Goal: Use online tool/utility: Use online tool/utility

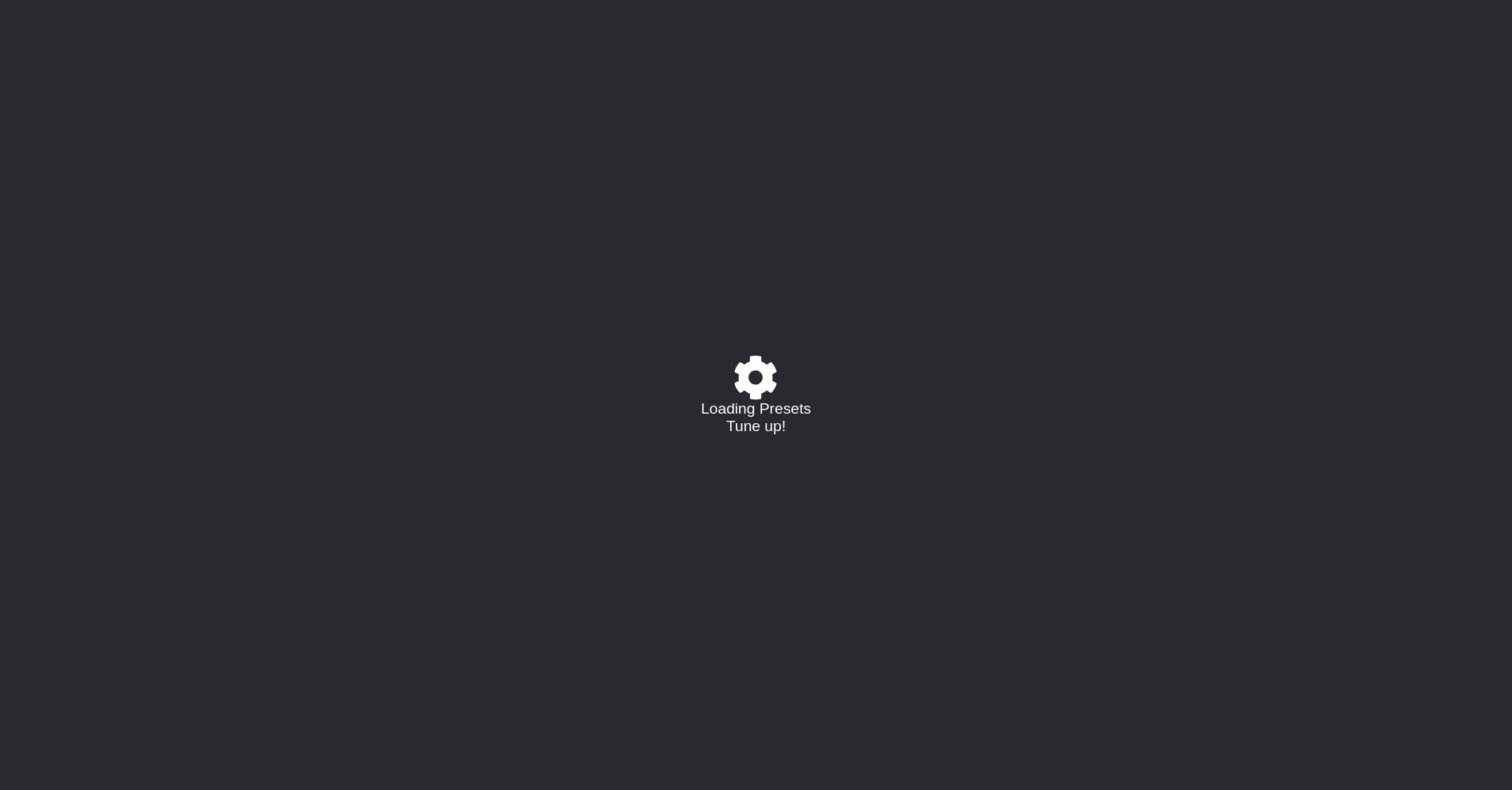
select select "/023177548424"
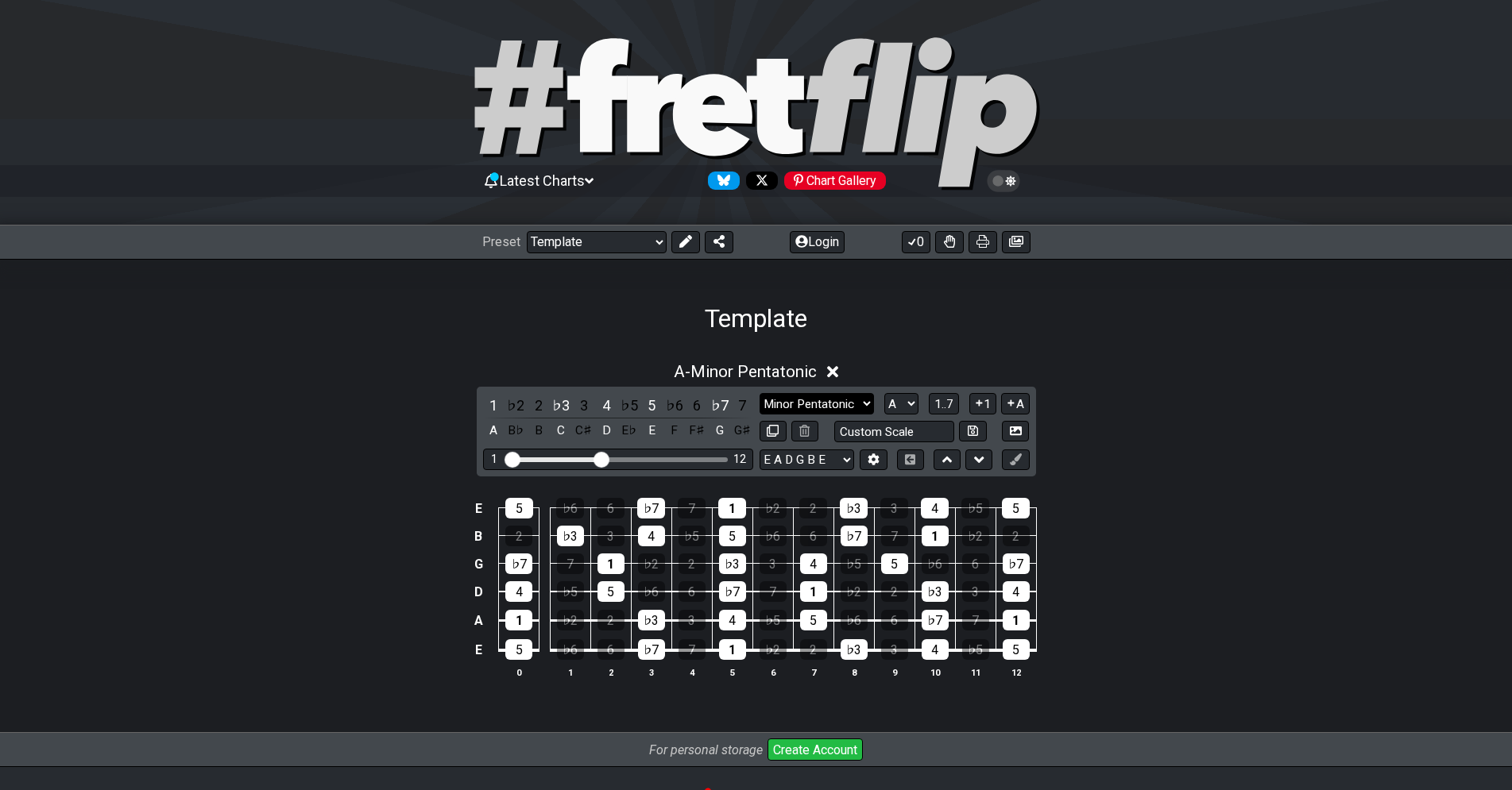
click at [759, 393] on select "Minor Pentatonic Major 3rds Minor Pentatonic Major Pentatonic Minor Blues Major…" at bounding box center [816, 404] width 115 height 22
click at [884, 393] on select "A♭ A A♯ B♭ B C C♯ D♭ D D♯ E♭ E F F♯ G♭ G G♯" at bounding box center [902, 404] width 34 height 22
select select "D"
click option "D" at bounding box center [0, 0] width 0 height 0
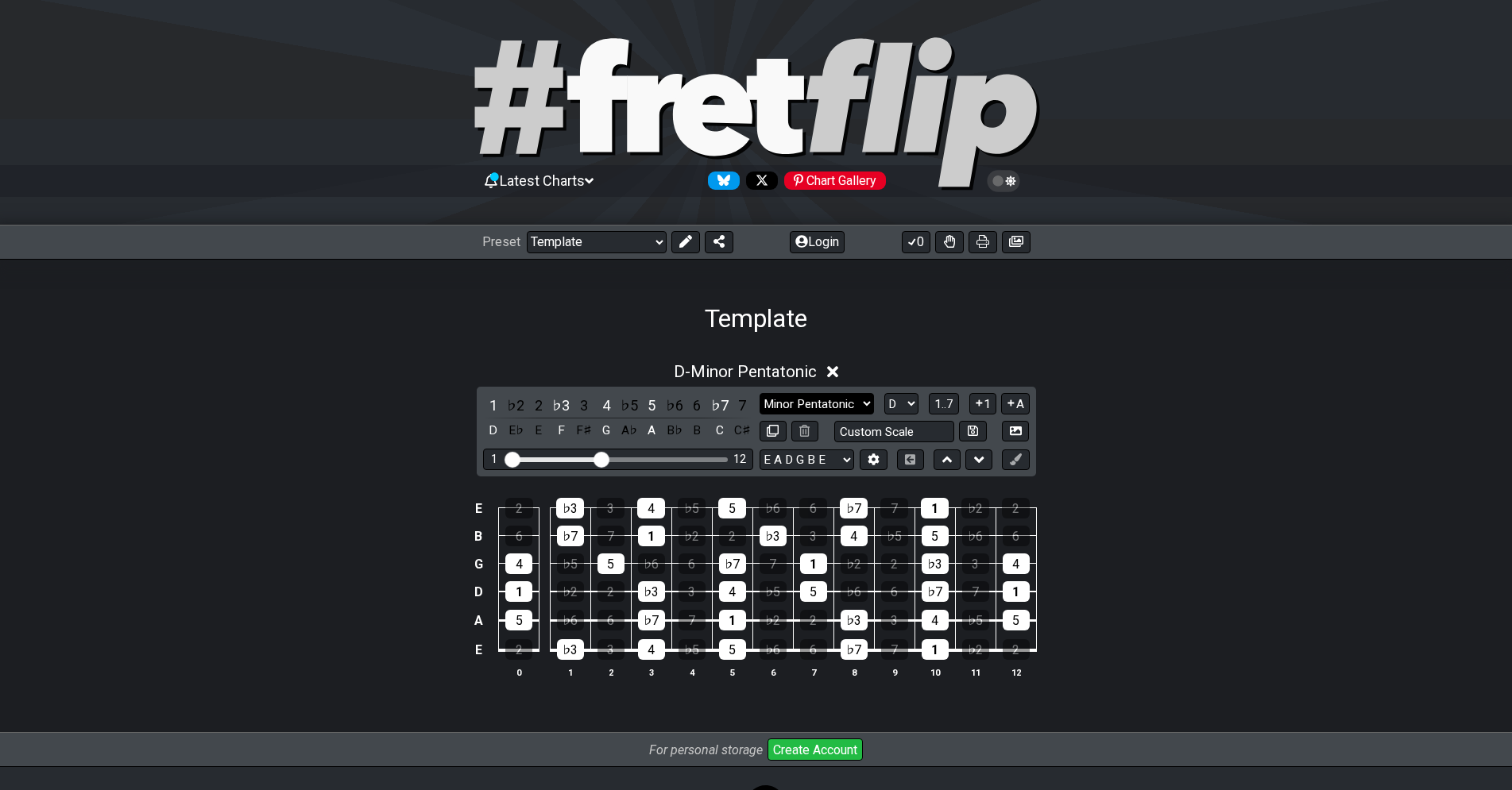
click at [759, 393] on select "Minor Pentatonic Major 3rds Minor Pentatonic Major Pentatonic Minor Blues Major…" at bounding box center [816, 404] width 115 height 22
select select "Major / [PERSON_NAME]"
click option "Major / [PERSON_NAME]" at bounding box center [0, 0] width 0 height 0
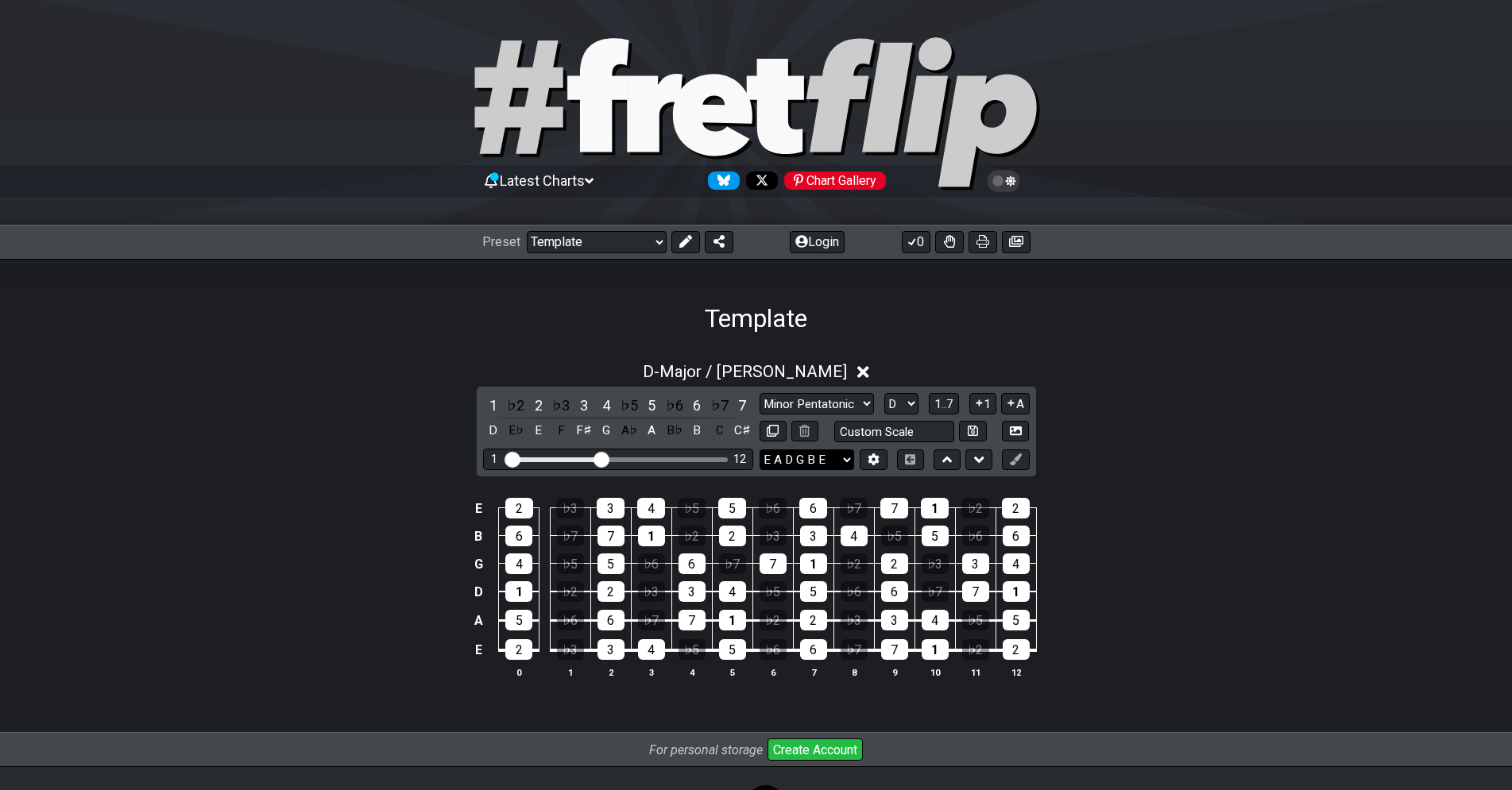
click at [759, 449] on select "E A D G B E E A D G B E E A D G B E B E A D F♯ B A D G C E A D A D G B E E♭ A♭ …" at bounding box center [807, 460] width 95 height 22
click option "E A D G B E" at bounding box center [0, 0] width 0 height 0
click at [1120, 367] on div "D - Major / Ionian" at bounding box center [756, 367] width 1512 height 29
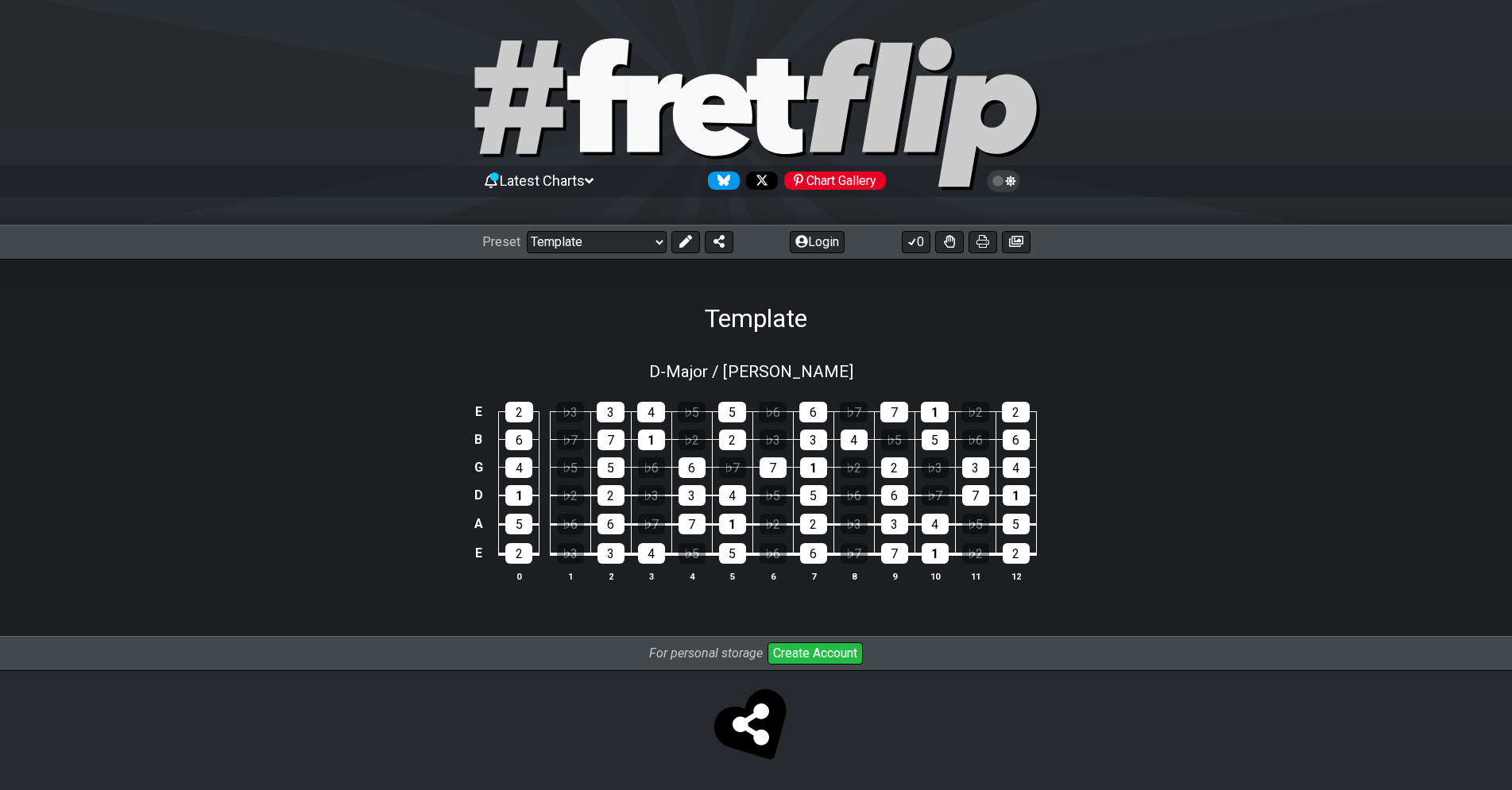
click at [1120, 367] on div "D - Major / Ionian" at bounding box center [756, 367] width 1512 height 28
select select "Major / [PERSON_NAME]"
select select "D"
